Goal: Find specific page/section: Find specific page/section

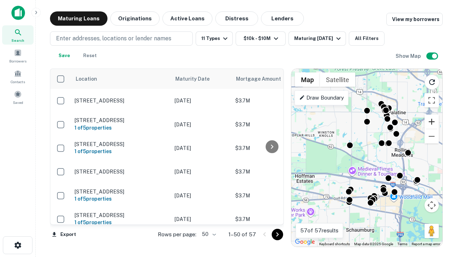
click at [432, 122] on button "Zoom in" at bounding box center [432, 122] width 14 height 14
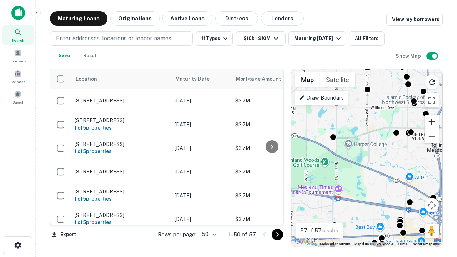
click at [432, 122] on button "Zoom in" at bounding box center [432, 122] width 14 height 14
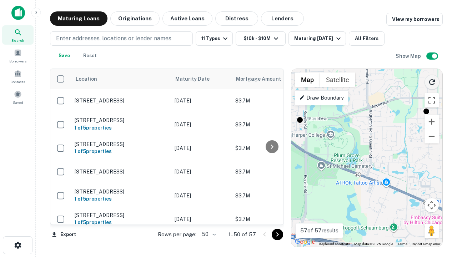
click at [432, 81] on icon "Reload search area" at bounding box center [432, 82] width 9 height 9
